Goal: Find specific page/section: Find specific page/section

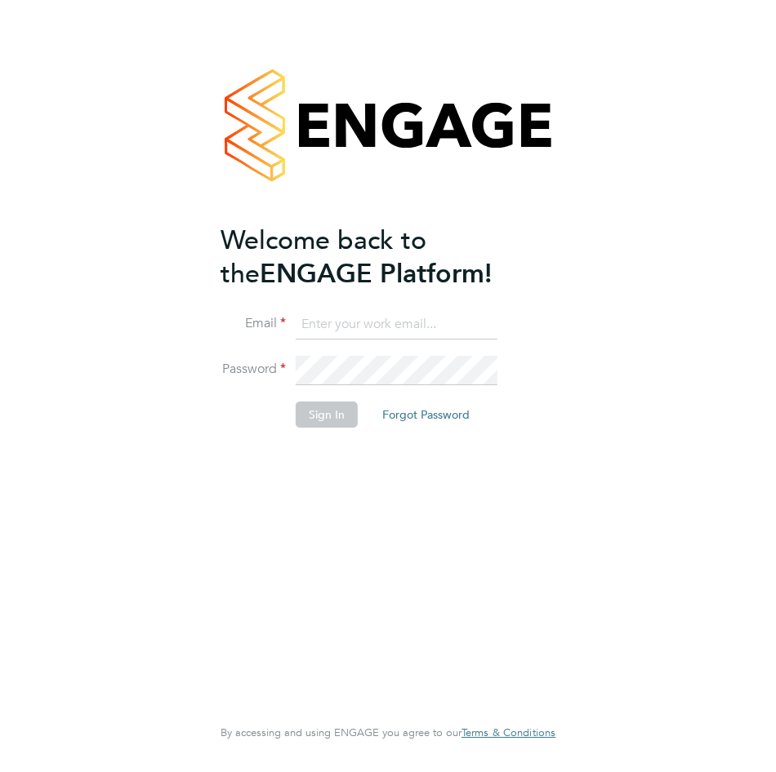
type input "[EMAIL_ADDRESS][DOMAIN_NAME]"
click at [319, 413] on button "Sign In" at bounding box center [327, 415] width 62 height 26
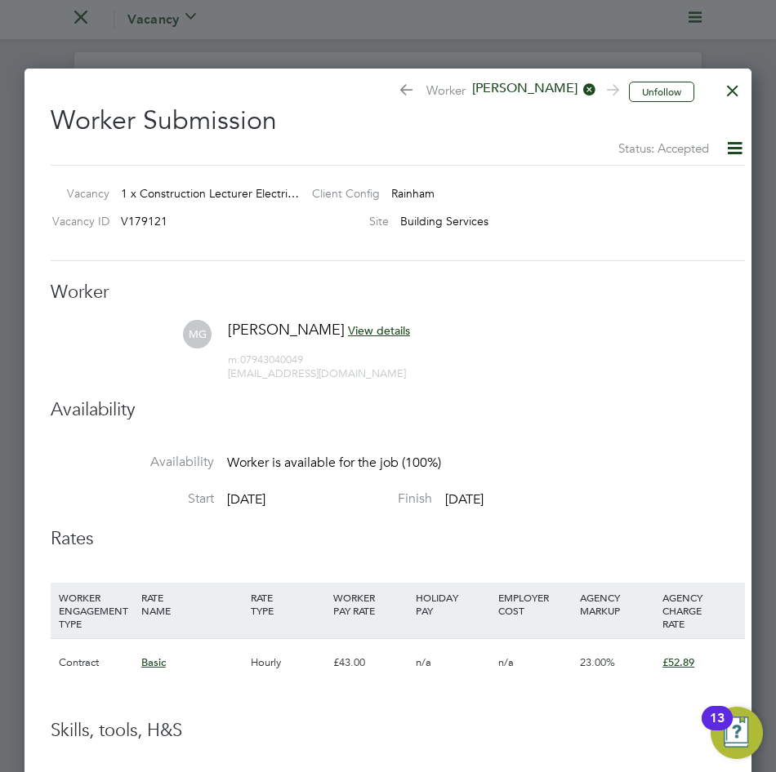
click at [728, 91] on div at bounding box center [732, 86] width 29 height 29
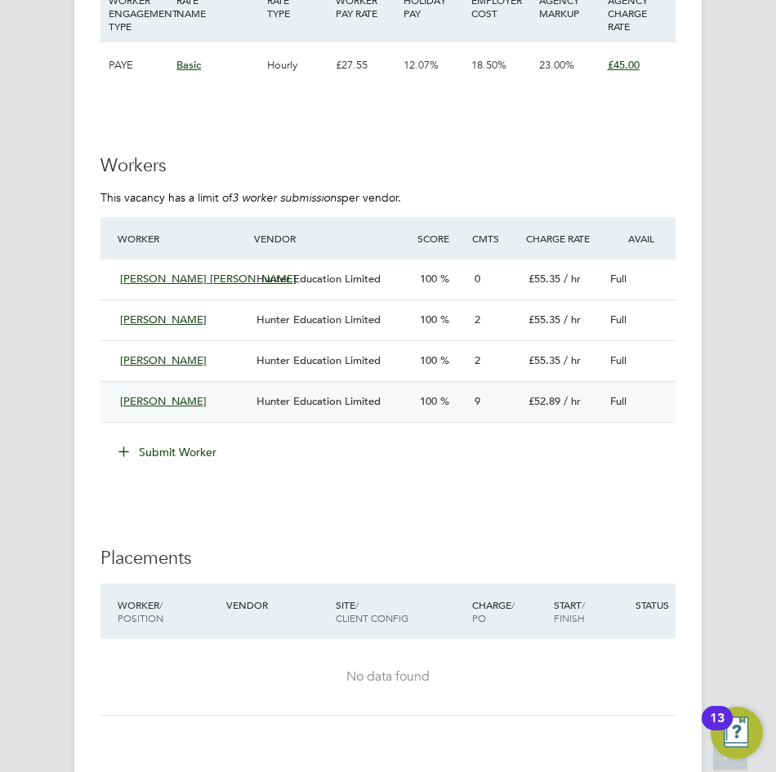
click at [385, 416] on div "Hunter Education Limited" at bounding box center [331, 402] width 163 height 27
